Goal: Information Seeking & Learning: Learn about a topic

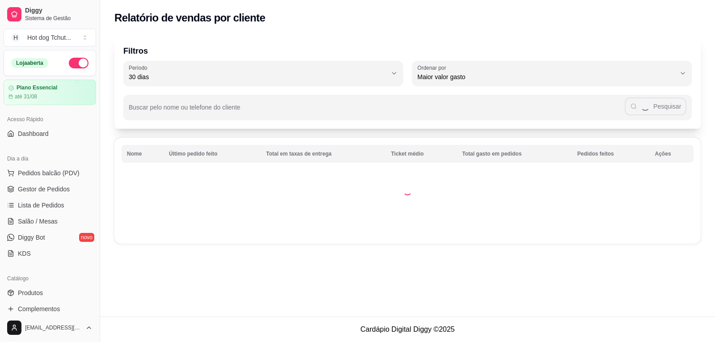
select select "30"
select select "HIGHEST_TOTAL_SPENT_WITH_ORDERS"
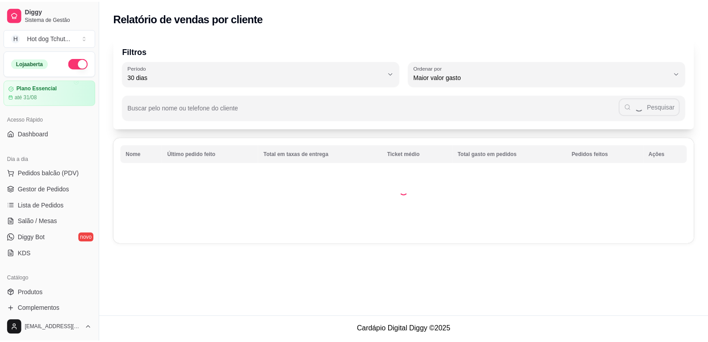
scroll to position [122, 0]
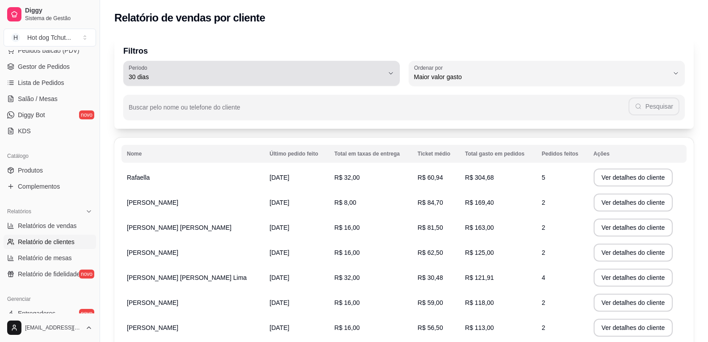
click at [184, 80] on span "30 dias" at bounding box center [256, 76] width 255 height 9
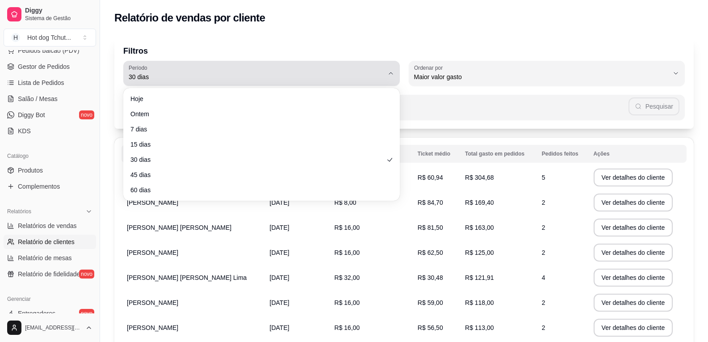
click at [182, 79] on span "30 dias" at bounding box center [256, 76] width 255 height 9
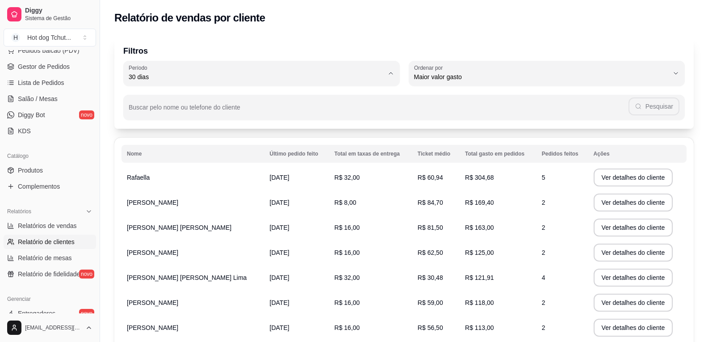
click at [155, 155] on li "30 dias" at bounding box center [261, 157] width 258 height 14
type input "0"
select select "0"
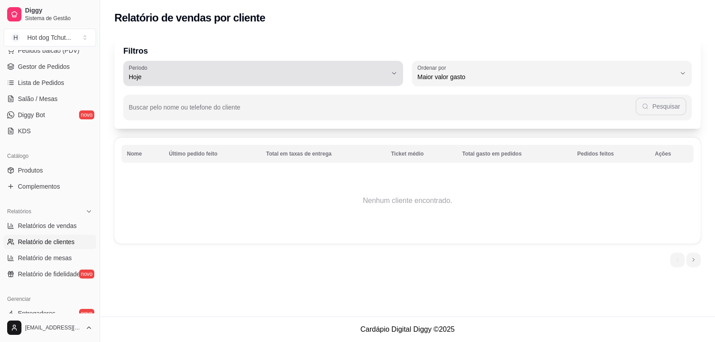
click at [184, 84] on button "Período Hoje" at bounding box center [263, 73] width 280 height 25
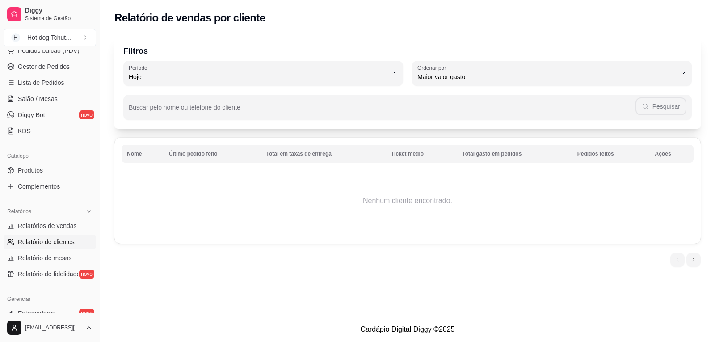
click at [157, 159] on span "30 dias" at bounding box center [259, 156] width 246 height 8
type input "30"
select select "30"
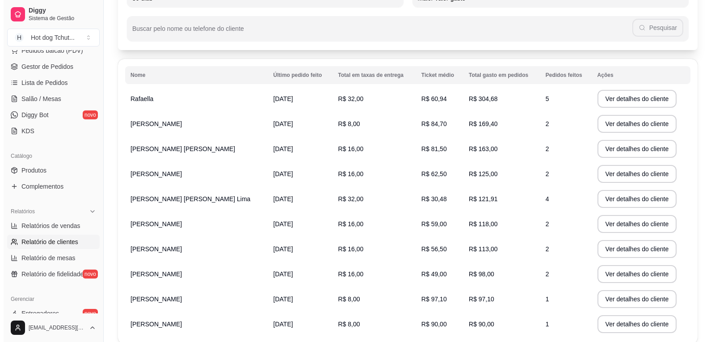
scroll to position [0, 0]
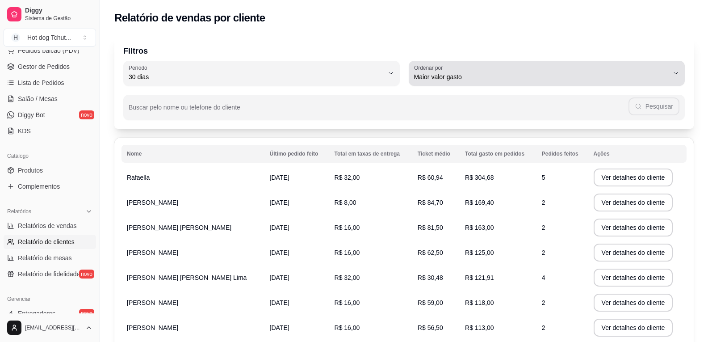
click at [440, 80] on span "Maior valor gasto" at bounding box center [541, 76] width 255 height 9
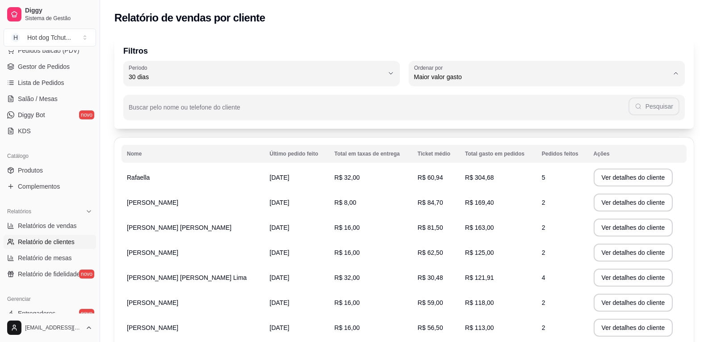
click at [439, 111] on span "Maior ticket médio" at bounding box center [542, 113] width 243 height 8
type input "HIGHEST_AVERAGE_TICKET"
select select "HIGHEST_AVERAGE_TICKET"
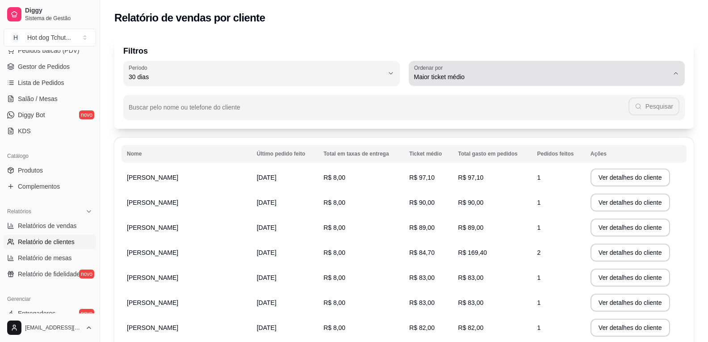
click at [448, 78] on span "Maior ticket médio" at bounding box center [541, 76] width 255 height 9
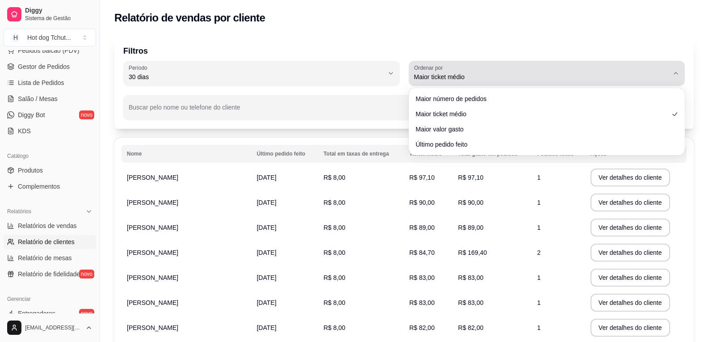
click at [448, 78] on span "Maior ticket médio" at bounding box center [541, 76] width 255 height 9
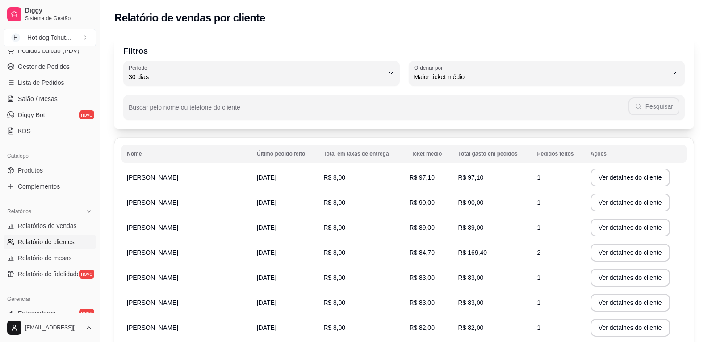
click at [435, 140] on span "Último pedido feito" at bounding box center [542, 142] width 243 height 8
type input "LAST_ORDER_MADE_AT"
select select "LAST_ORDER_MADE_AT"
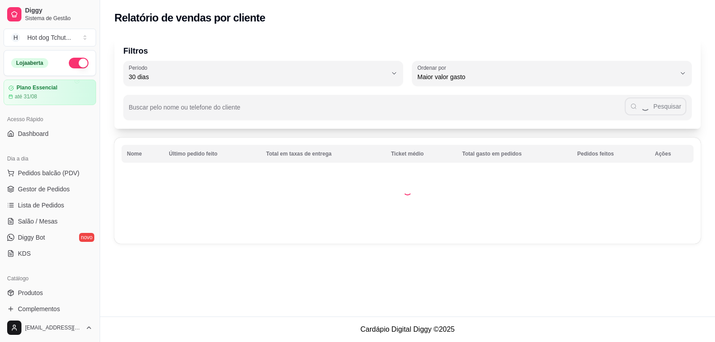
select select "30"
select select "HIGHEST_TOTAL_SPENT_WITH_ORDERS"
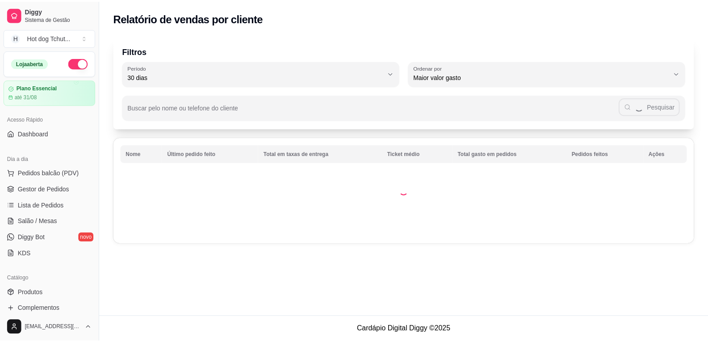
scroll to position [134, 0]
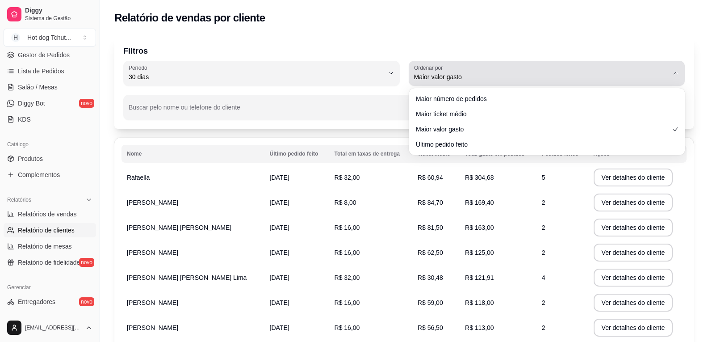
click at [475, 71] on div "Maior valor gasto" at bounding box center [541, 73] width 255 height 18
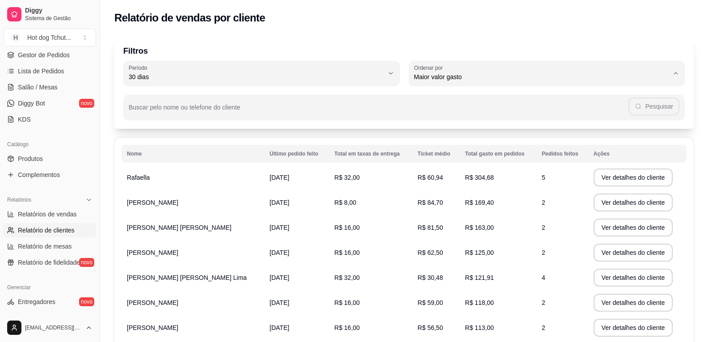
click at [453, 97] on span "Maior número de pedidos" at bounding box center [542, 98] width 243 height 8
type input "HIGHEST_ORDER_COUNT"
select select "HIGHEST_ORDER_COUNT"
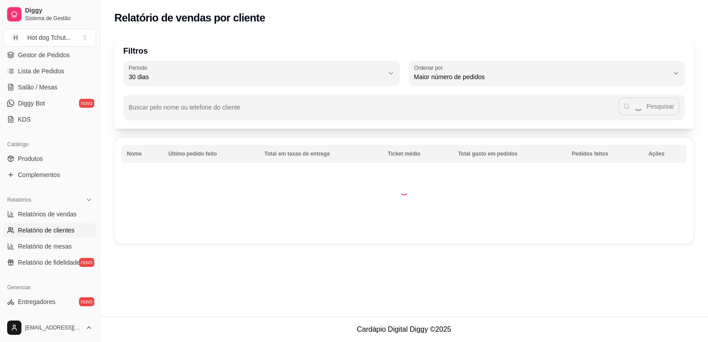
scroll to position [0, 0]
